Goal: Task Accomplishment & Management: Manage account settings

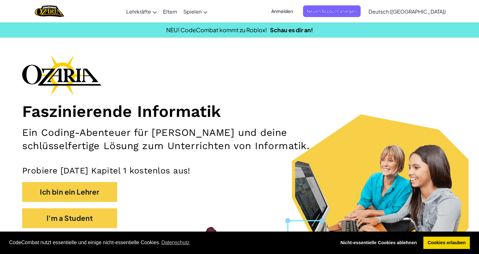
click at [297, 11] on span "Anmelden" at bounding box center [281, 11] width 29 height 12
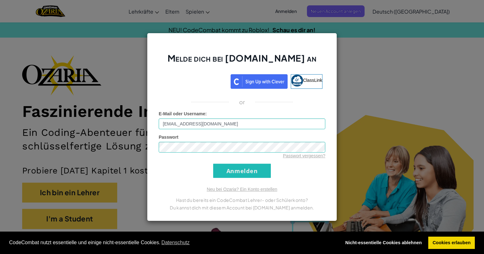
click at [218, 154] on div "Passwort vergessen?" at bounding box center [242, 156] width 166 height 6
click at [224, 175] on input "Anmelden" at bounding box center [242, 171] width 58 height 14
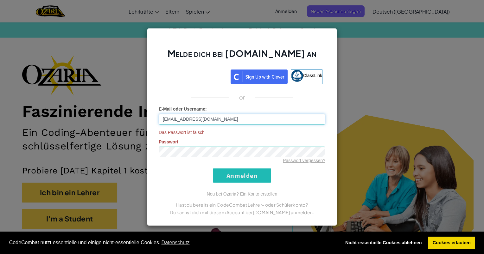
click at [234, 121] on input "[EMAIL_ADDRESS][DOMAIN_NAME]" at bounding box center [242, 119] width 166 height 11
type input "o"
click at [163, 118] on input "oliwia6611" at bounding box center [242, 119] width 166 height 11
click at [165, 119] on input "oliwia6611" at bounding box center [242, 119] width 166 height 11
type input "Oliwia6611"
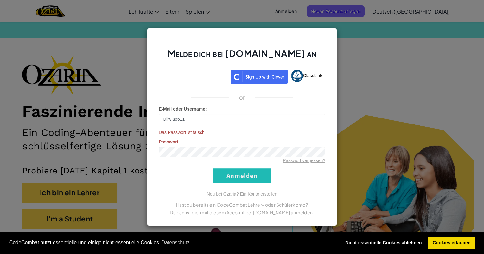
click at [214, 168] on form "E-Mail oder Username : Oliwia6611 Das Passwort ist falsch Passwort Passwort ver…" at bounding box center [242, 144] width 166 height 77
click at [215, 169] on input "Anmelden" at bounding box center [242, 176] width 58 height 14
